Goal: Task Accomplishment & Management: Use online tool/utility

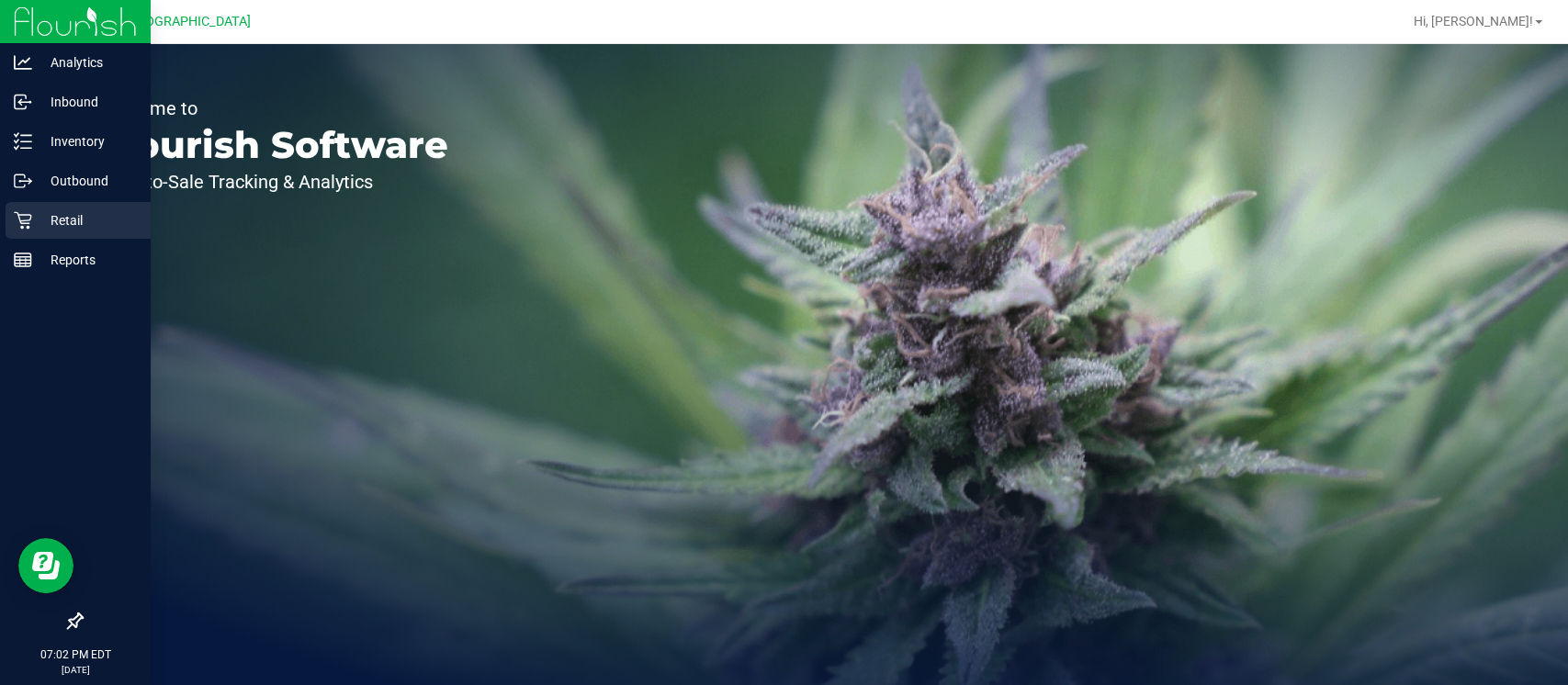
click at [26, 216] on icon at bounding box center [23, 220] width 19 height 18
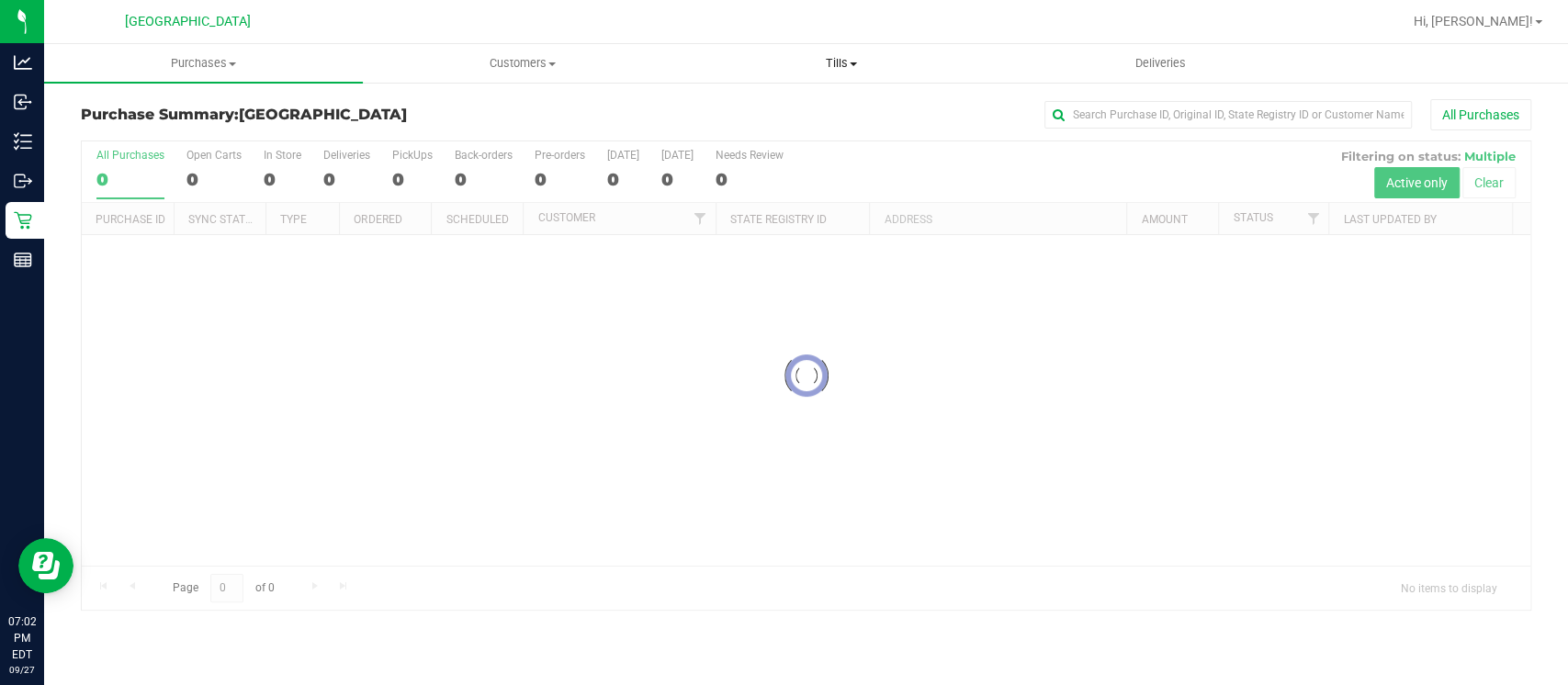
click at [835, 63] on span "Tills" at bounding box center [841, 64] width 316 height 17
click at [712, 106] on span "Manage tills" at bounding box center [744, 110] width 124 height 16
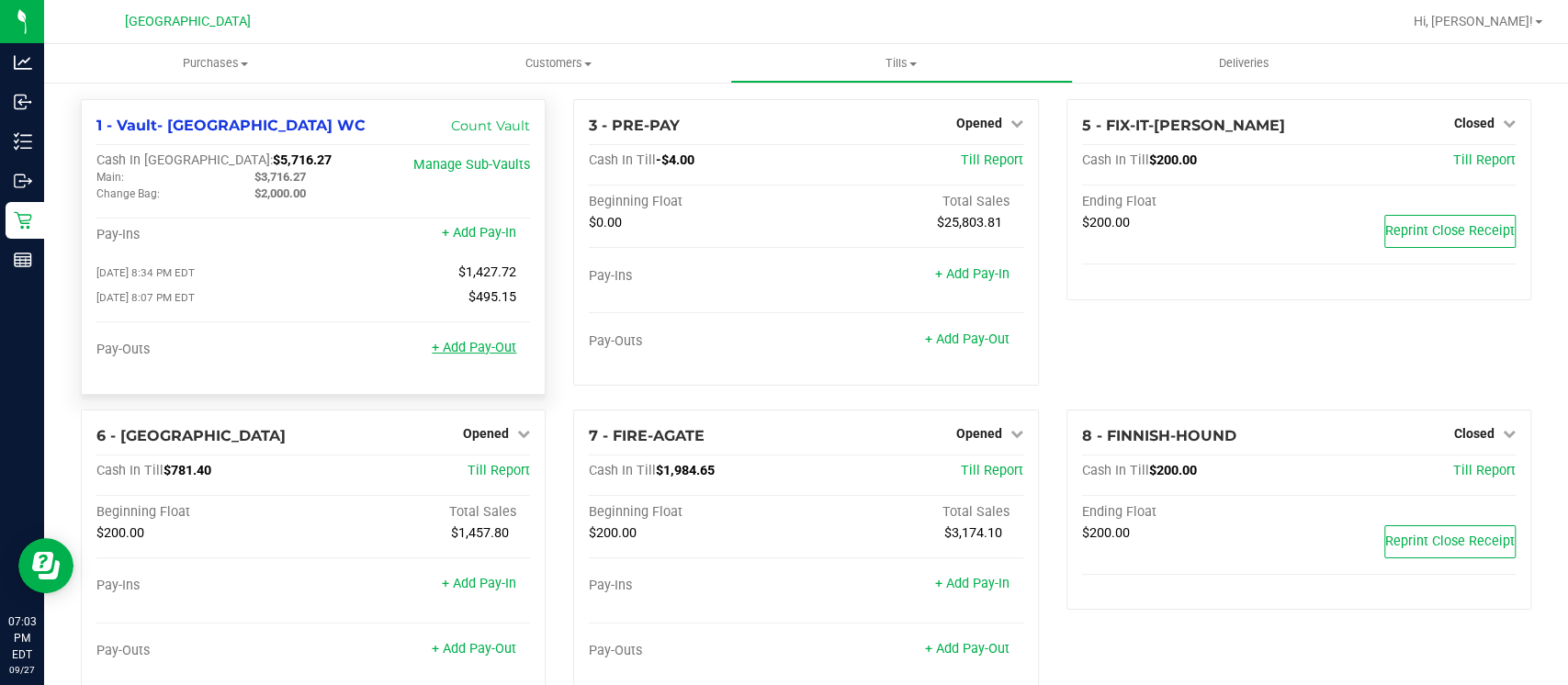
click at [458, 343] on link "+ Add Pay-Out" at bounding box center [474, 347] width 84 height 16
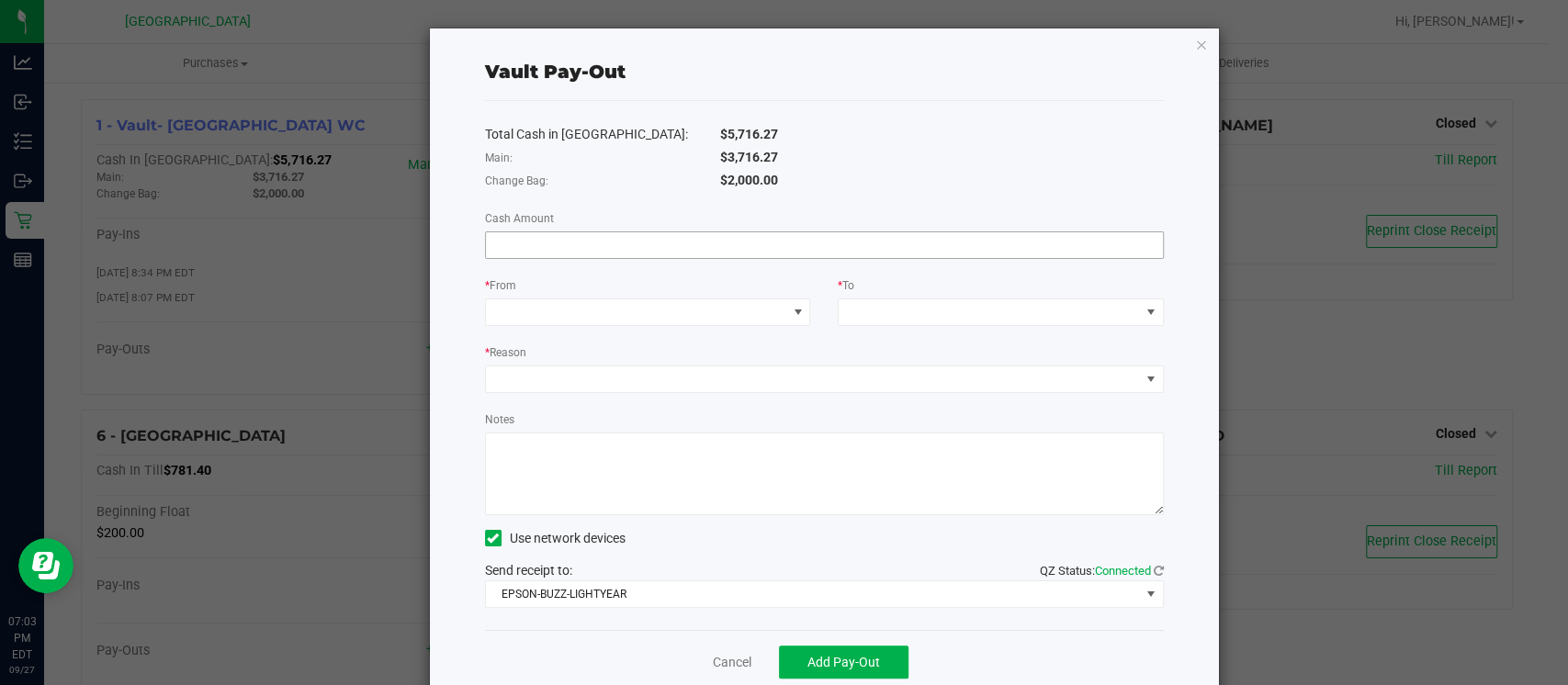
click at [594, 239] on input at bounding box center [824, 245] width 677 height 26
type input "$1,134.00"
click at [553, 305] on span at bounding box center [636, 312] width 302 height 26
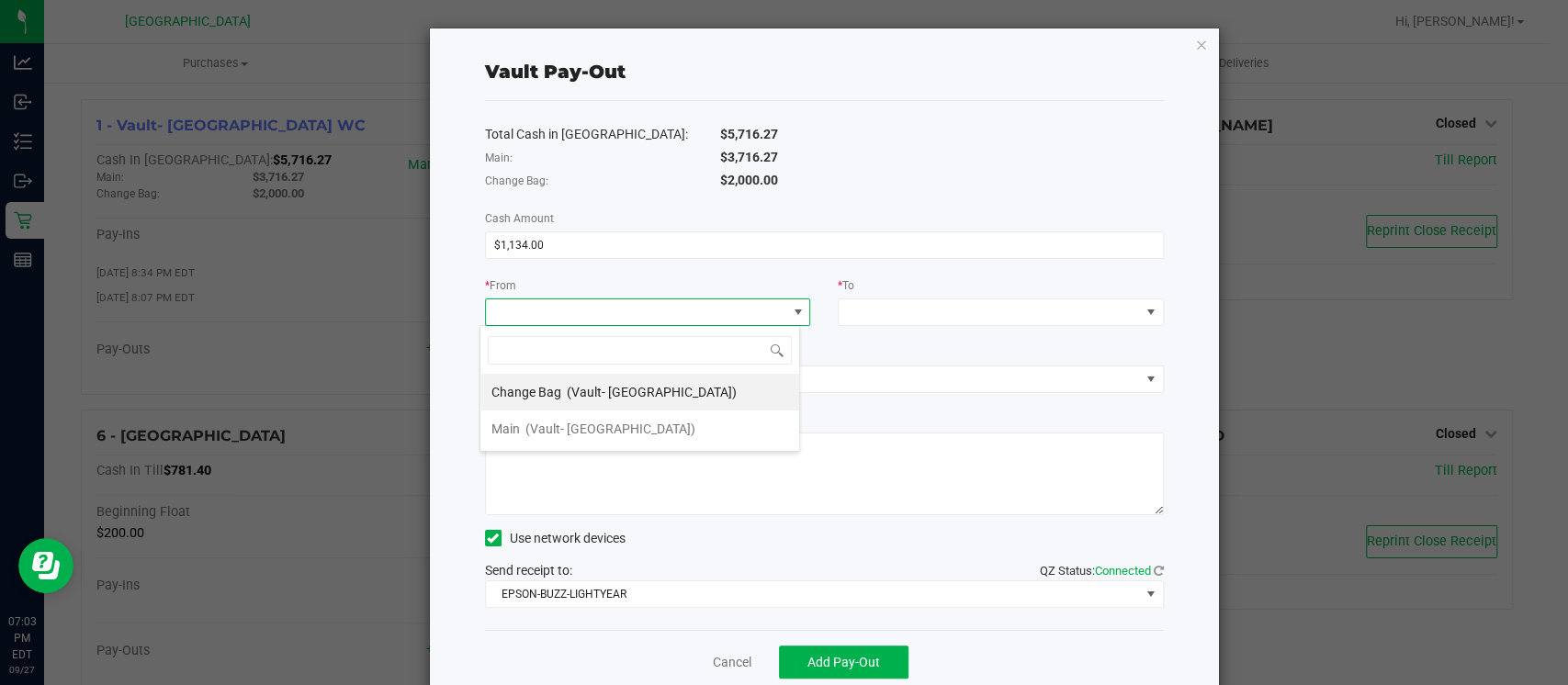
scroll to position [27, 320]
click at [537, 392] on span "Change Bag" at bounding box center [525, 392] width 69 height 15
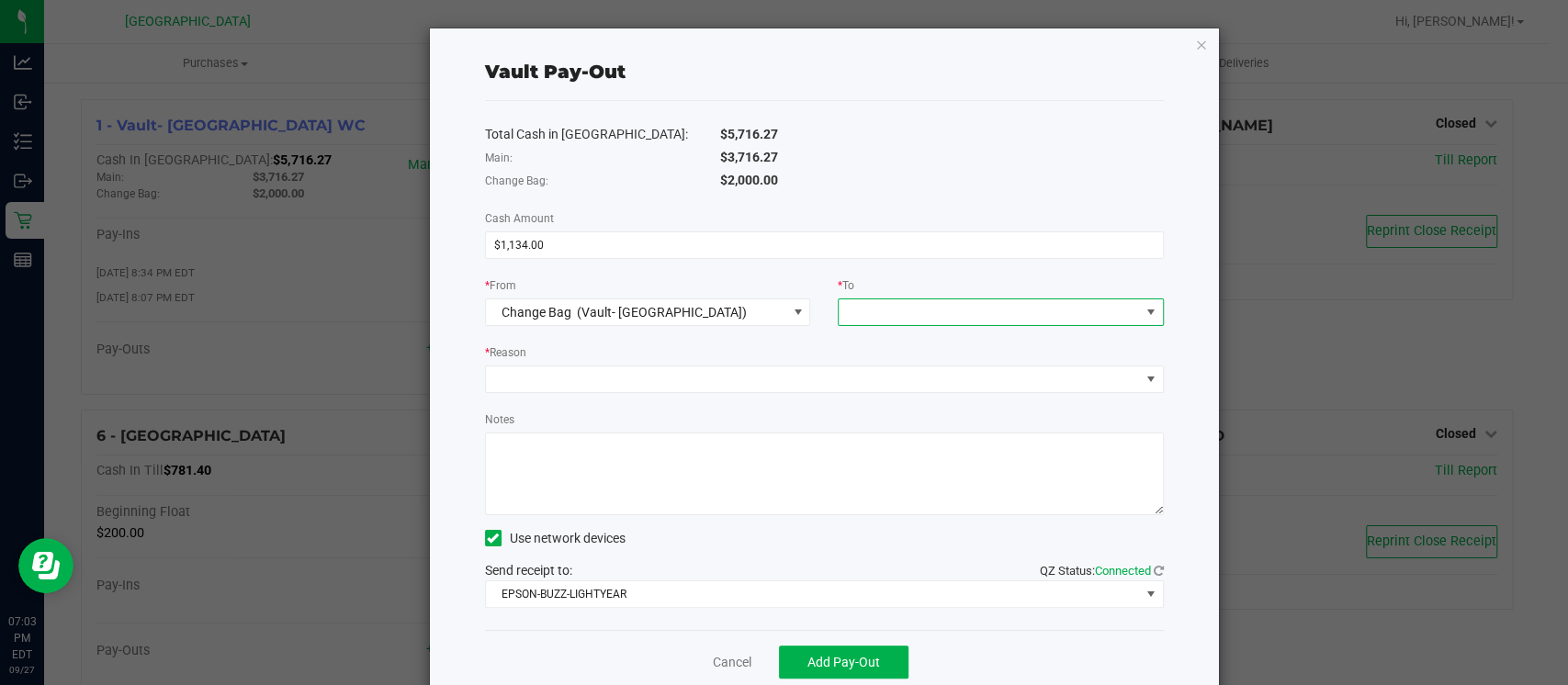
click at [859, 307] on span at bounding box center [989, 312] width 302 height 26
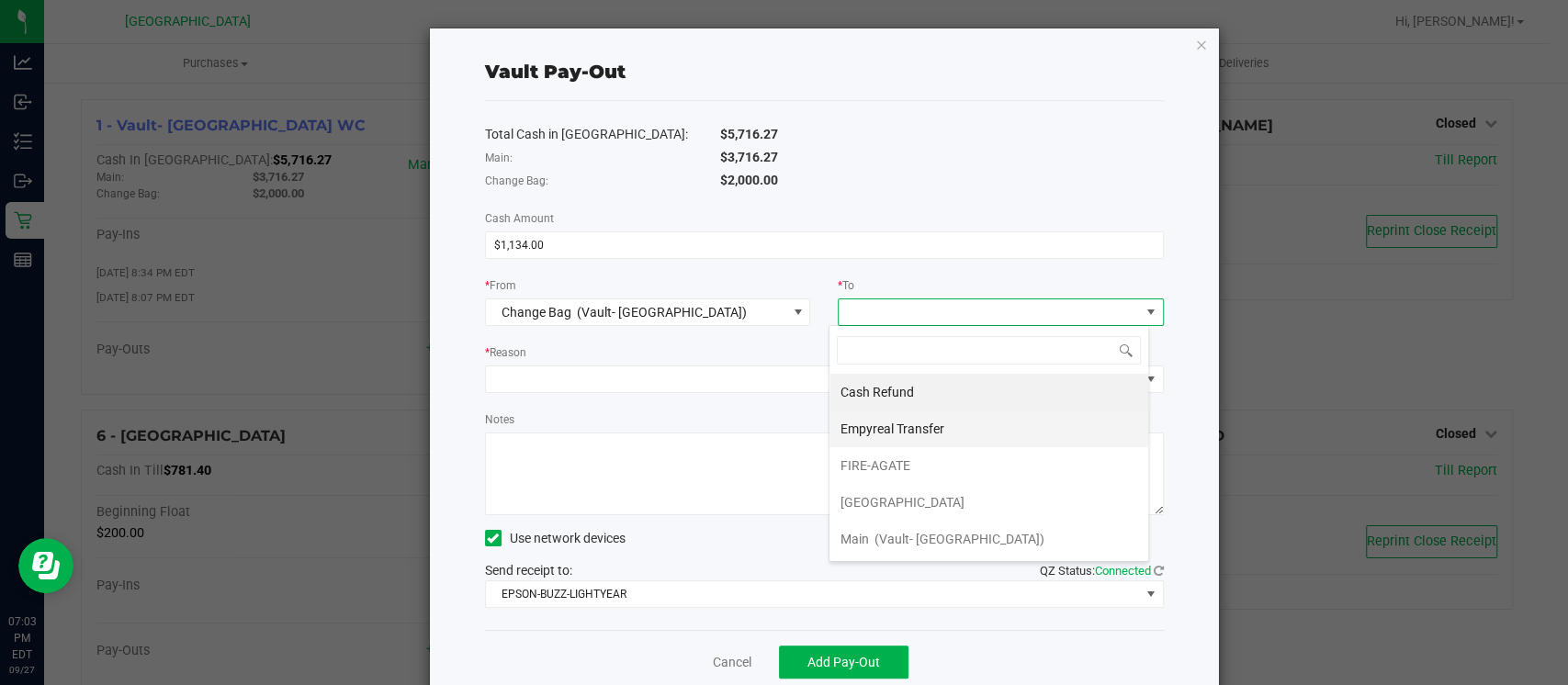
click at [891, 423] on span "Empyreal Transfer" at bounding box center [892, 429] width 104 height 15
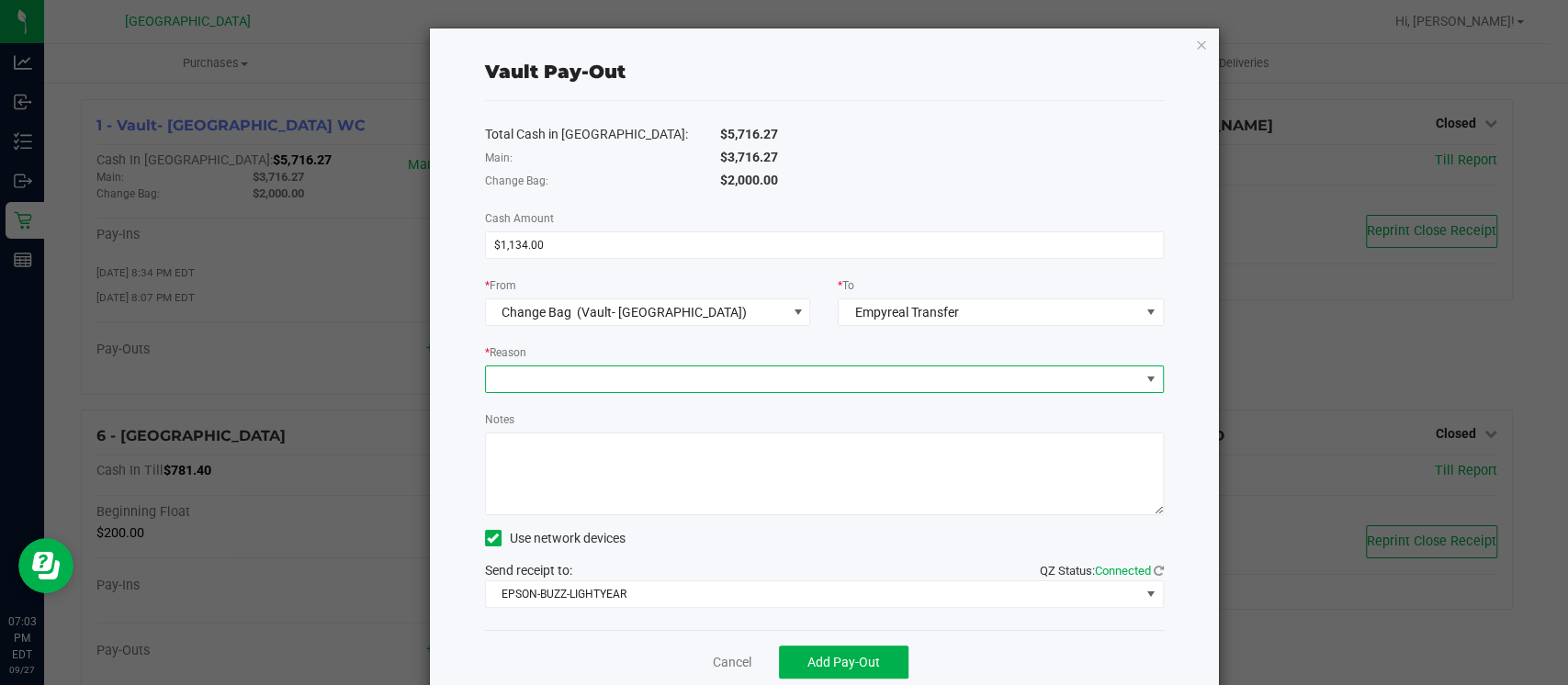
click at [697, 376] on span at bounding box center [812, 379] width 654 height 26
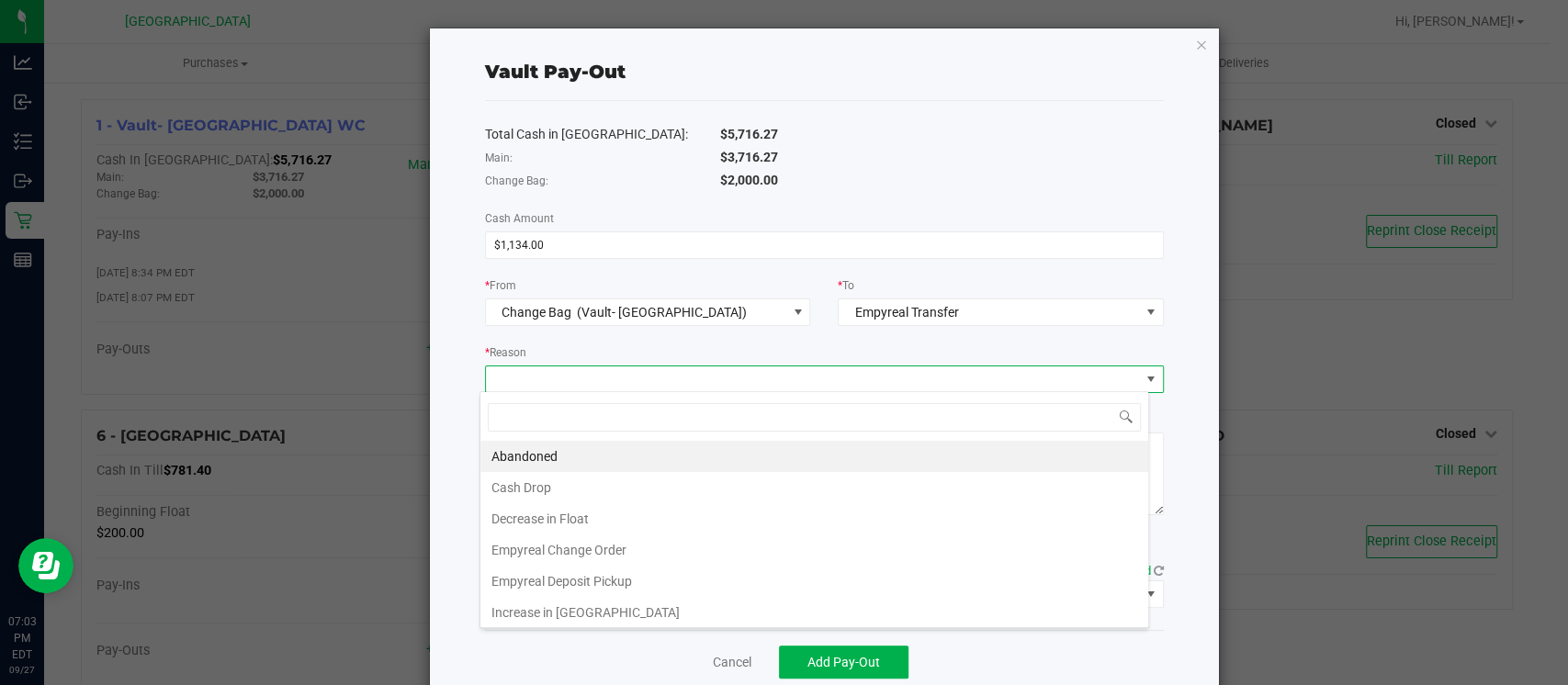
scroll to position [27, 669]
click at [638, 547] on li "Empyreal Change Order" at bounding box center [814, 550] width 668 height 31
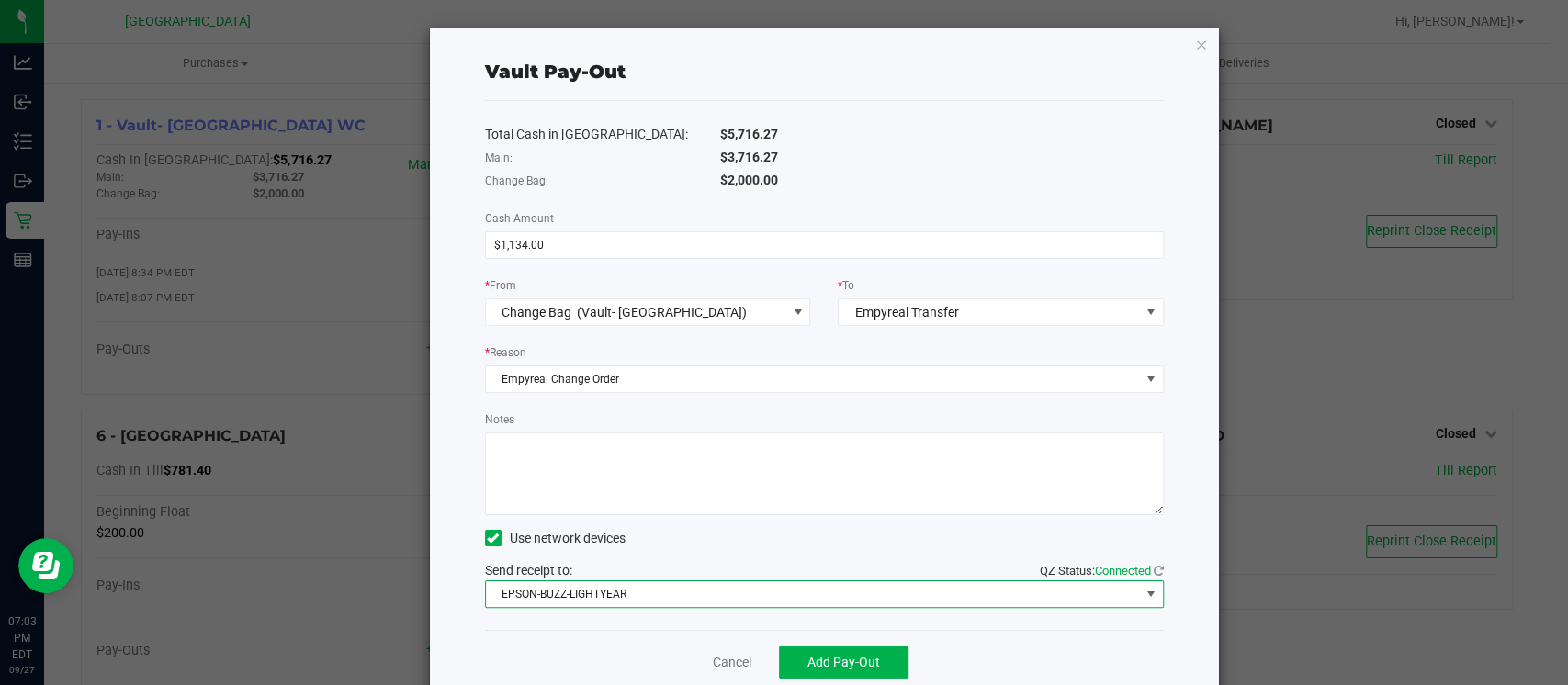
click at [684, 593] on span "EPSON-BUZZ-LIGHTYEAR" at bounding box center [812, 593] width 654 height 26
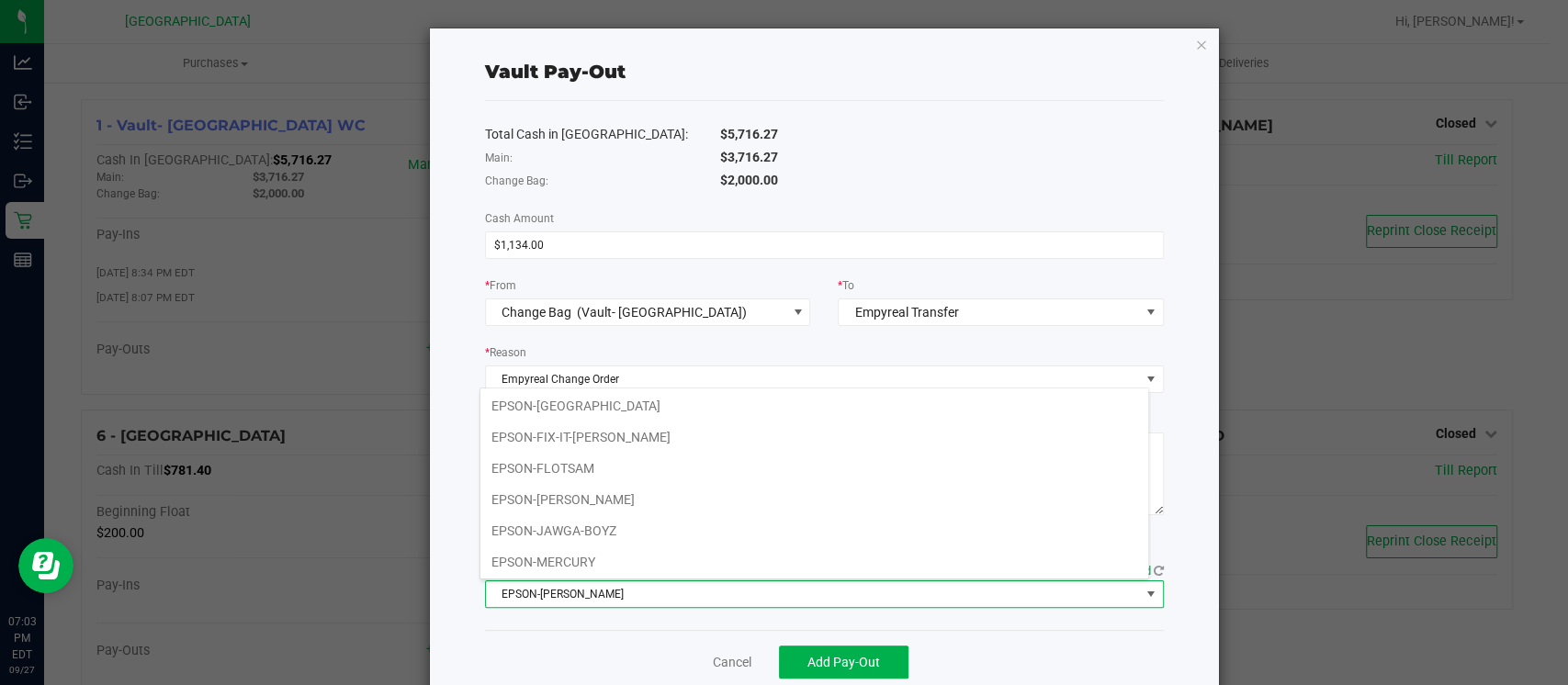
scroll to position [158, 0]
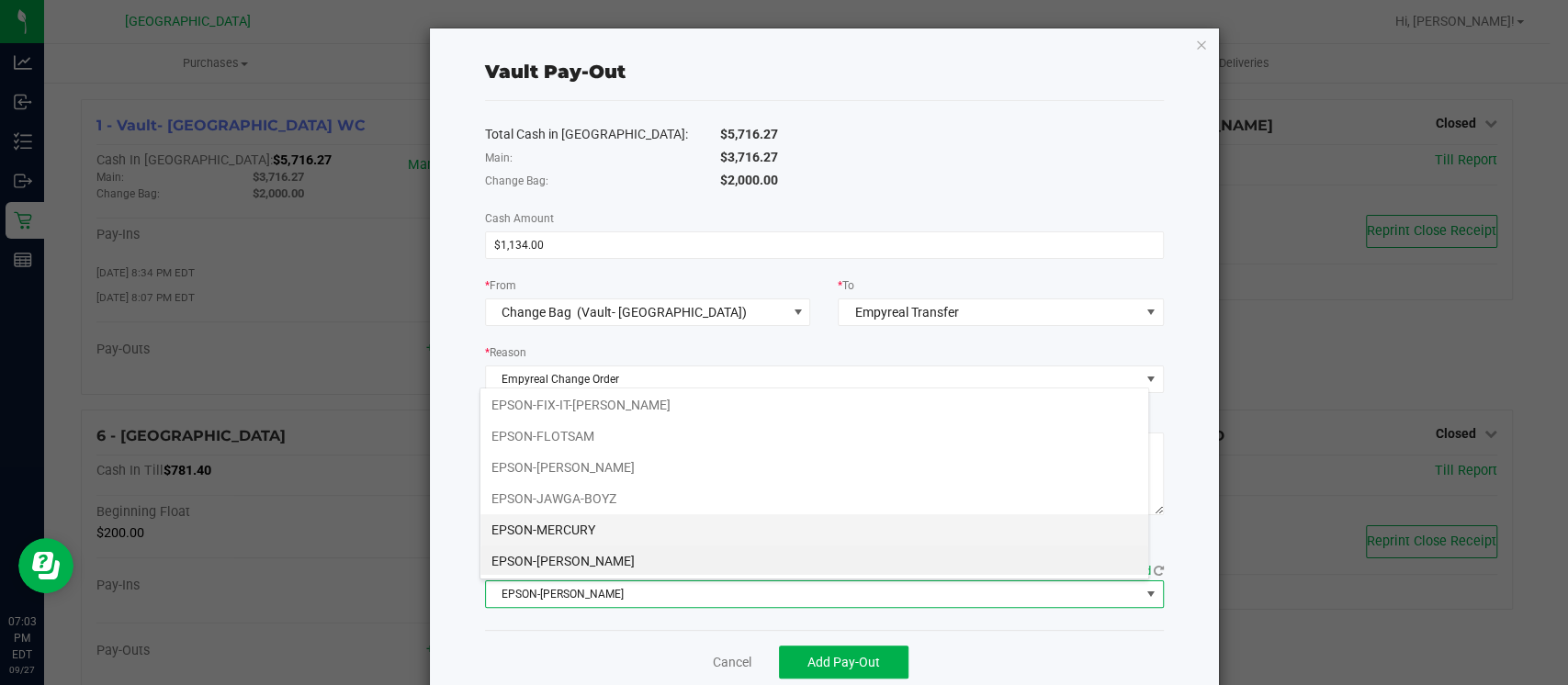
click at [584, 525] on li "EPSON-MERCURY" at bounding box center [814, 530] width 668 height 31
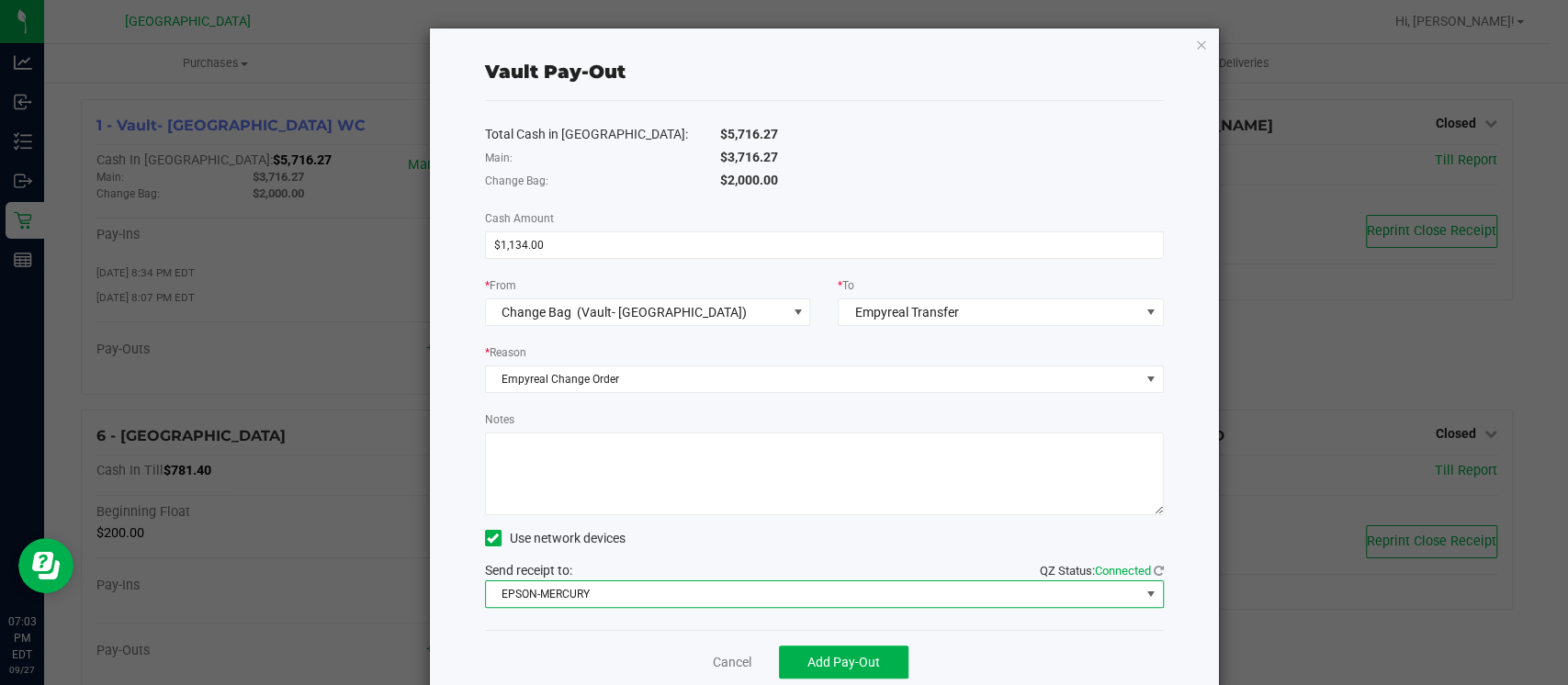
click at [602, 630] on div "Cancel Add Pay-Out" at bounding box center [824, 661] width 679 height 63
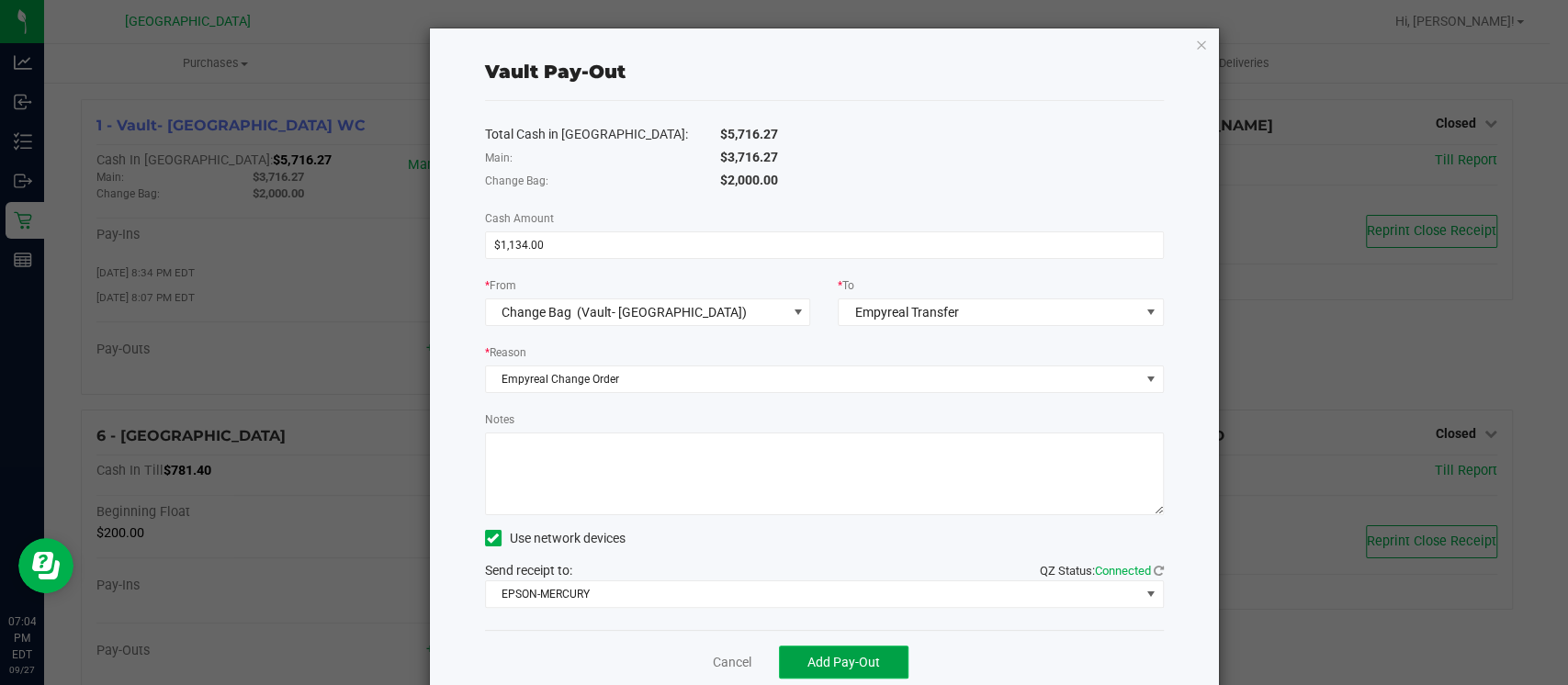
click at [828, 656] on span "Add Pay-Out" at bounding box center [844, 662] width 72 height 15
click at [715, 653] on link "Dismiss" at bounding box center [724, 662] width 44 height 19
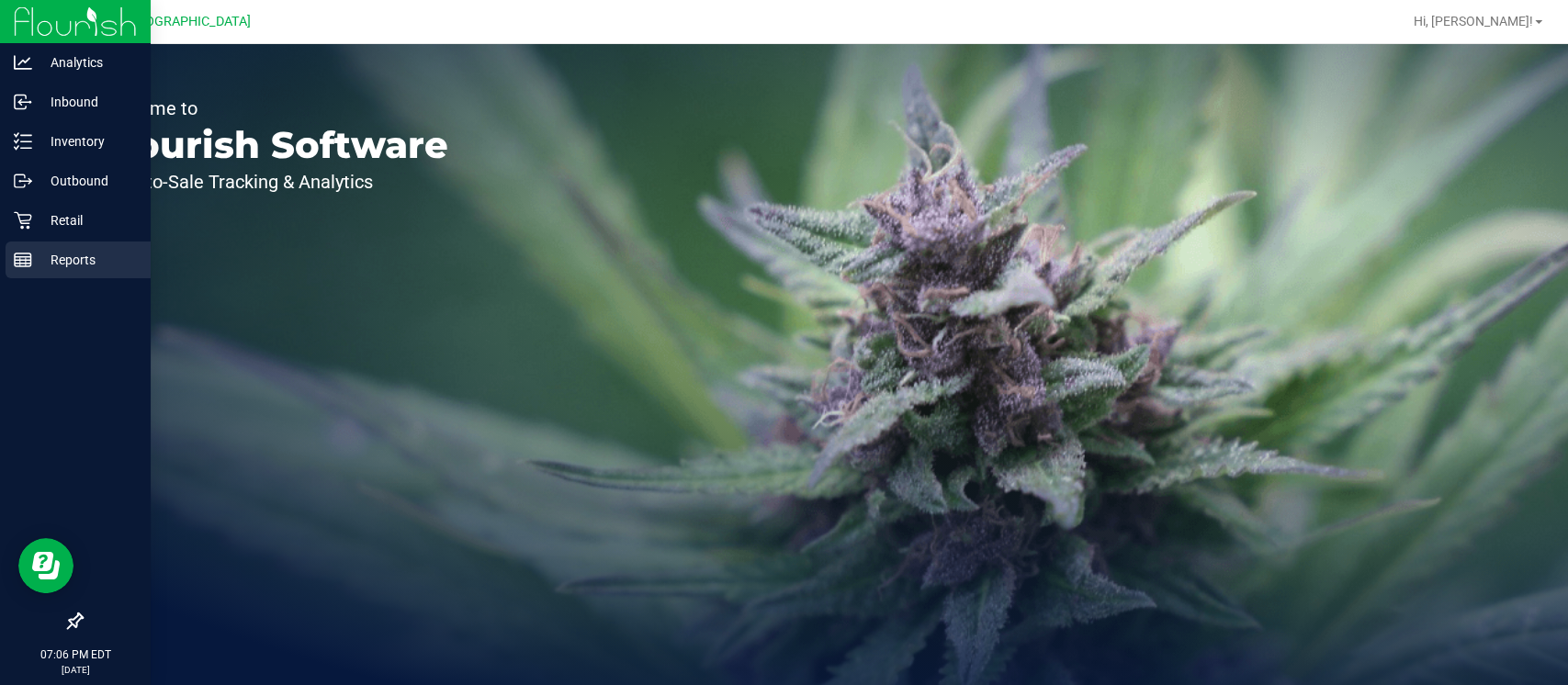
click at [33, 261] on p "Reports" at bounding box center [87, 260] width 110 height 22
